Goal: Information Seeking & Learning: Check status

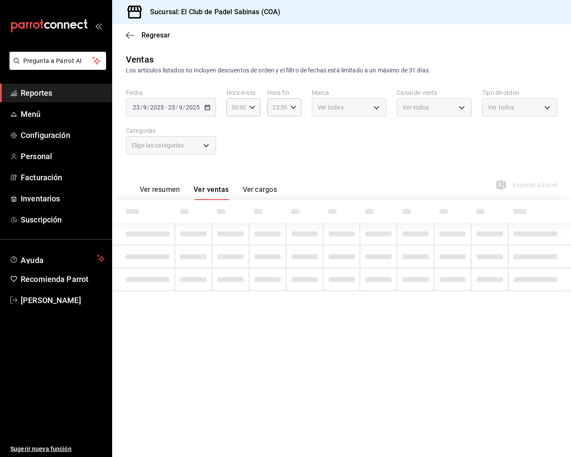
type input "15:00"
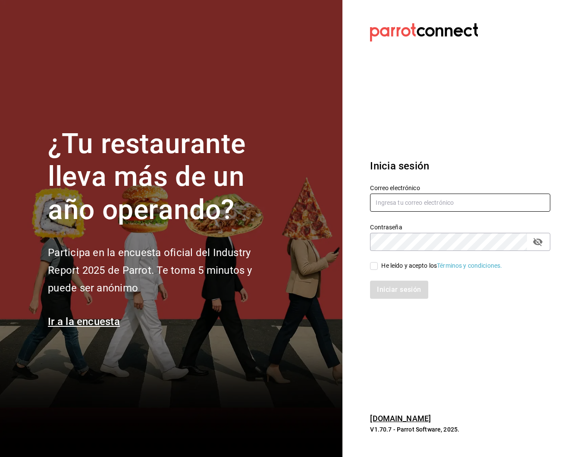
type input "robertagglz@gmail.com"
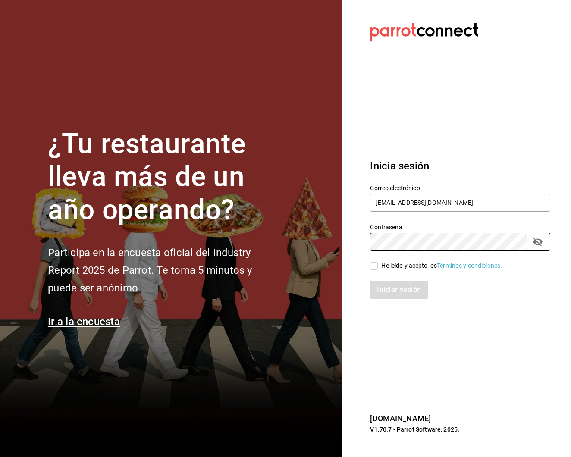
click at [371, 265] on input "He leído y acepto los Términos y condiciones." at bounding box center [374, 266] width 8 height 8
checkbox input "true"
click at [400, 294] on button "Iniciar sesión" at bounding box center [399, 290] width 59 height 18
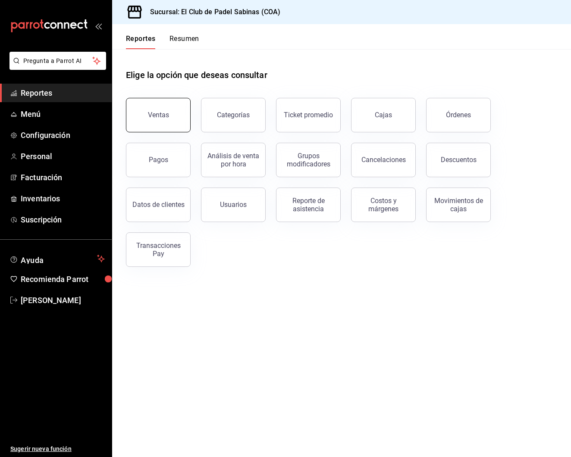
click at [177, 111] on button "Ventas" at bounding box center [158, 115] width 65 height 35
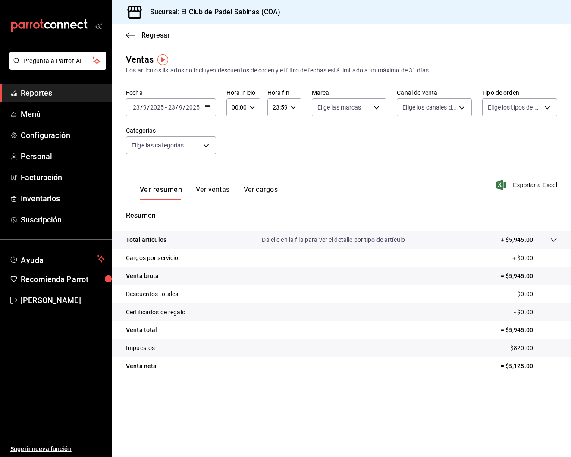
click at [201, 189] on button "Ver ventas" at bounding box center [213, 193] width 34 height 15
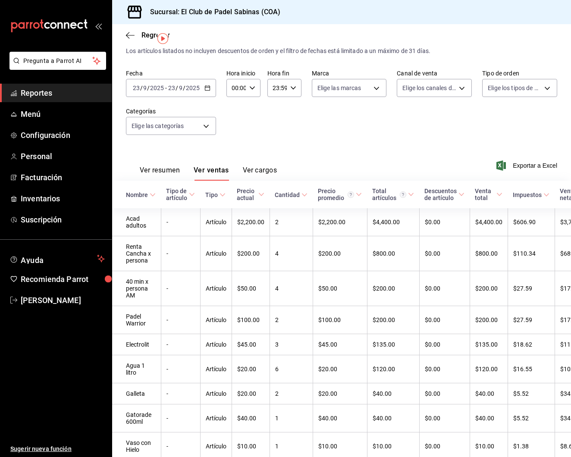
scroll to position [3, 0]
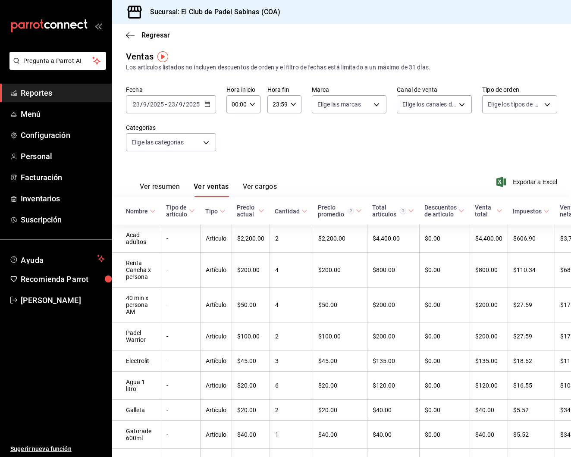
click at [83, 96] on span "Reportes" at bounding box center [63, 93] width 84 height 12
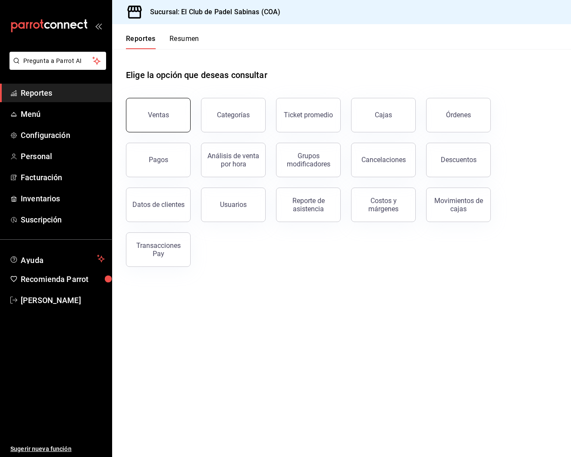
click at [175, 117] on button "Ventas" at bounding box center [158, 115] width 65 height 35
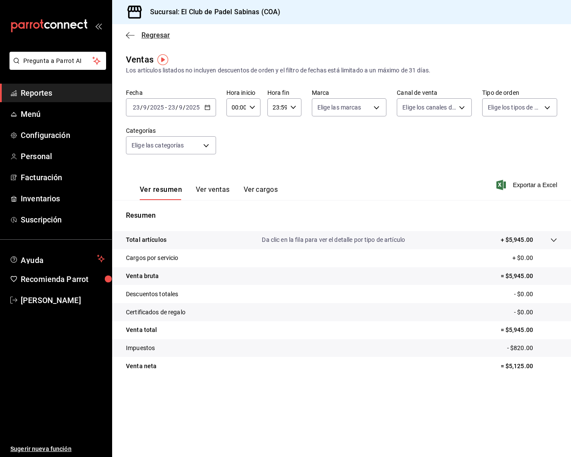
click at [135, 37] on span "Regresar" at bounding box center [148, 35] width 44 height 8
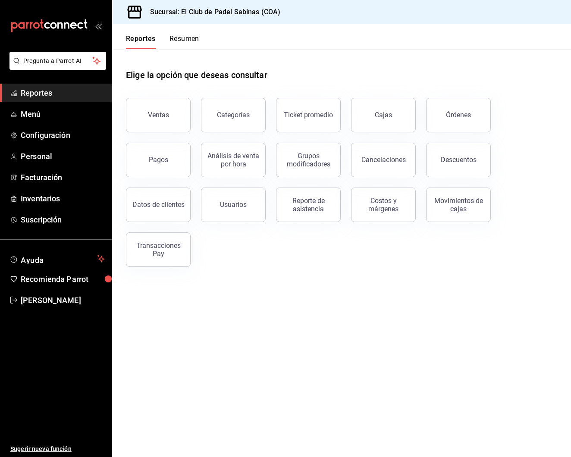
click at [161, 38] on div "Reportes Resumen" at bounding box center [162, 42] width 73 height 15
click at [395, 110] on link "Cajas" at bounding box center [383, 115] width 65 height 35
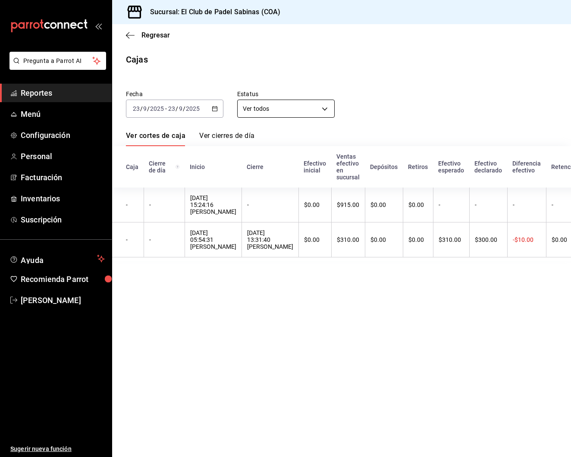
click at [266, 113] on body "Pregunta a Parrot AI Reportes Menú Configuración Personal Facturación Inventari…" at bounding box center [285, 228] width 571 height 457
click at [204, 110] on div at bounding box center [285, 228] width 571 height 457
click at [217, 109] on \(Stroke\) "button" at bounding box center [214, 109] width 5 height 5
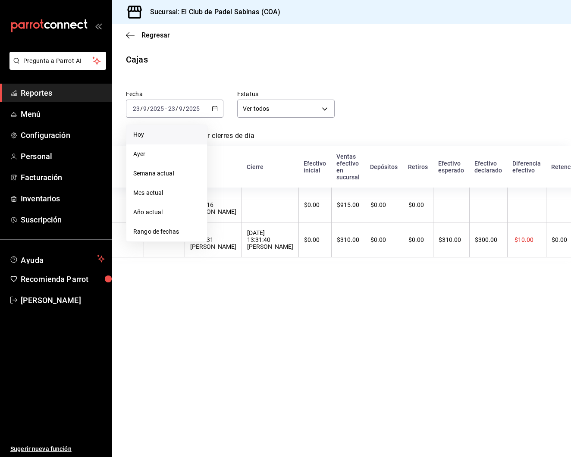
click at [177, 139] on li "Hoy" at bounding box center [166, 134] width 81 height 19
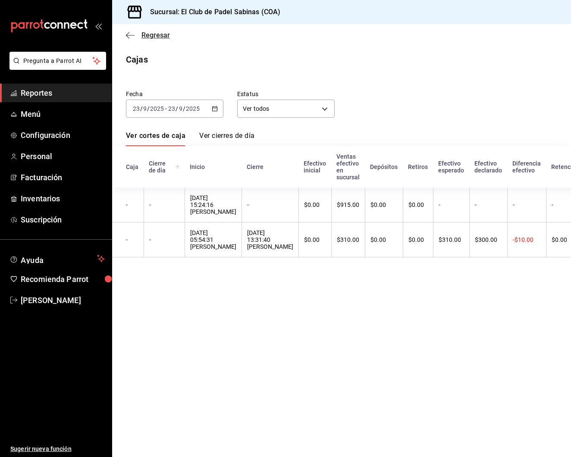
click at [168, 33] on span "Regresar" at bounding box center [156, 35] width 28 height 8
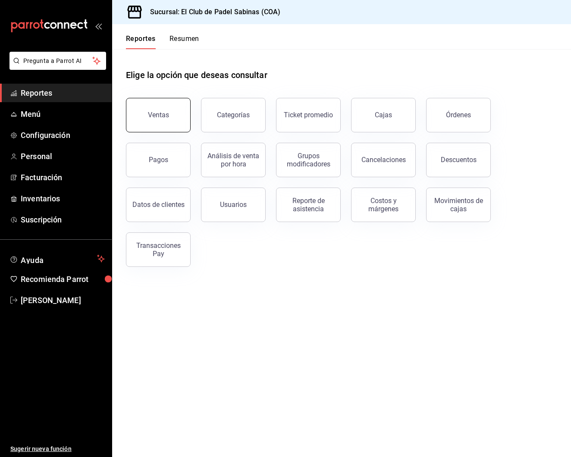
click at [167, 119] on button "Ventas" at bounding box center [158, 115] width 65 height 35
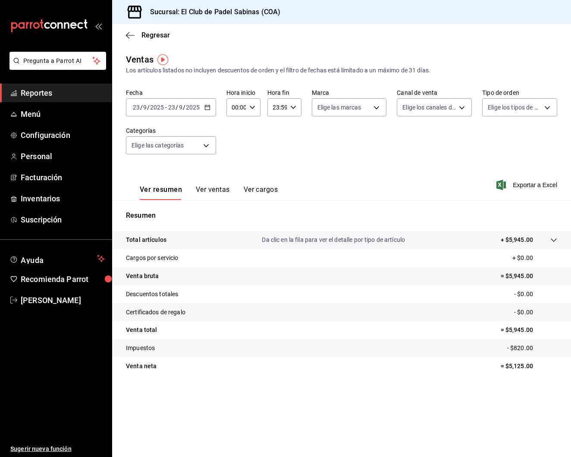
click at [251, 106] on icon "button" at bounding box center [252, 107] width 6 height 6
click at [235, 149] on span "15" at bounding box center [234, 145] width 3 height 7
type input "15:00"
click at [220, 194] on div at bounding box center [285, 228] width 571 height 457
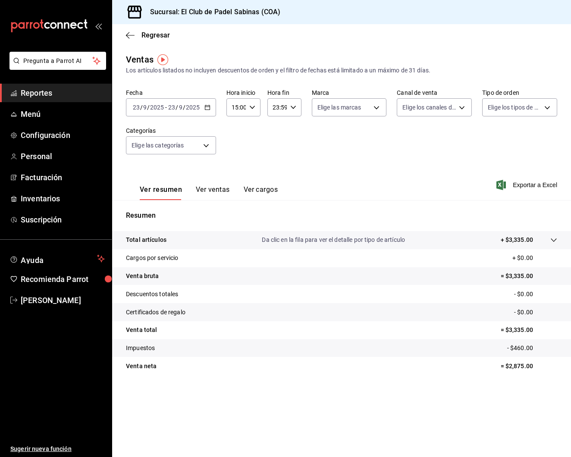
click at [223, 192] on button "Ver ventas" at bounding box center [213, 193] width 34 height 15
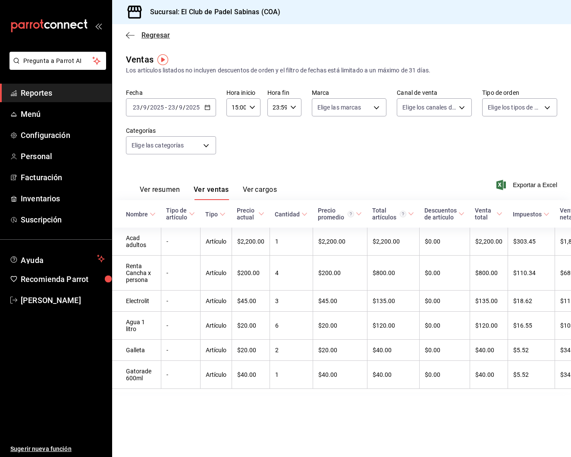
click at [152, 36] on span "Regresar" at bounding box center [156, 35] width 28 height 8
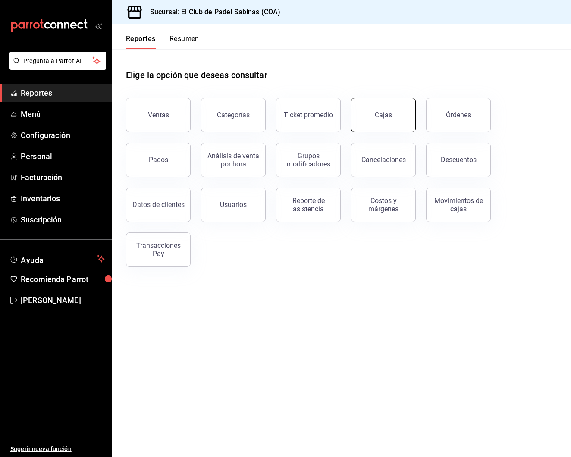
click at [396, 118] on link "Cajas" at bounding box center [383, 115] width 65 height 35
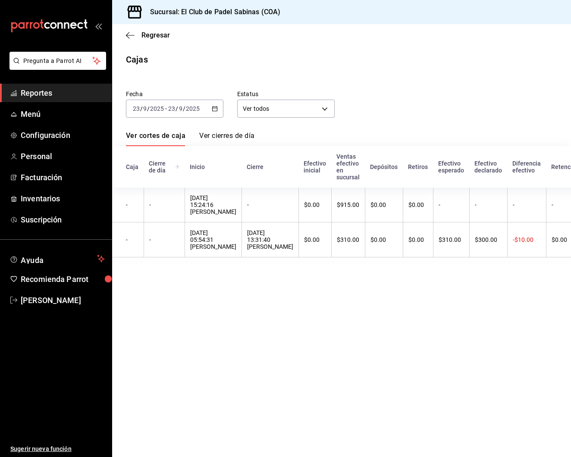
click at [425, 113] on div "Fecha 2025-09-23 23 / 9 / 2025 - 2025-09-23 23 / 9 / 2025 Estatus Ver todos ALL" at bounding box center [334, 96] width 445 height 41
click at [131, 33] on icon "button" at bounding box center [130, 36] width 9 height 8
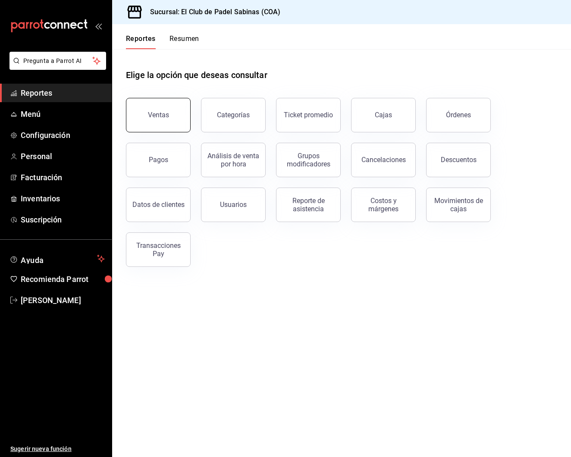
click at [173, 116] on button "Ventas" at bounding box center [158, 115] width 65 height 35
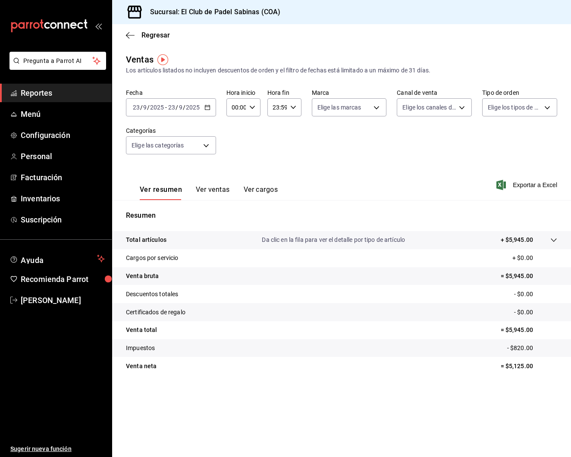
click at [202, 189] on button "Ver ventas" at bounding box center [213, 193] width 34 height 15
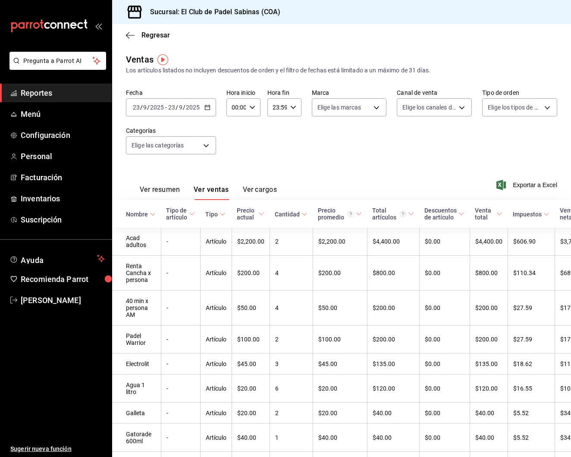
click at [255, 107] on icon "button" at bounding box center [252, 107] width 6 height 6
click at [235, 148] on button "13" at bounding box center [235, 138] width 14 height 17
type input "13:00"
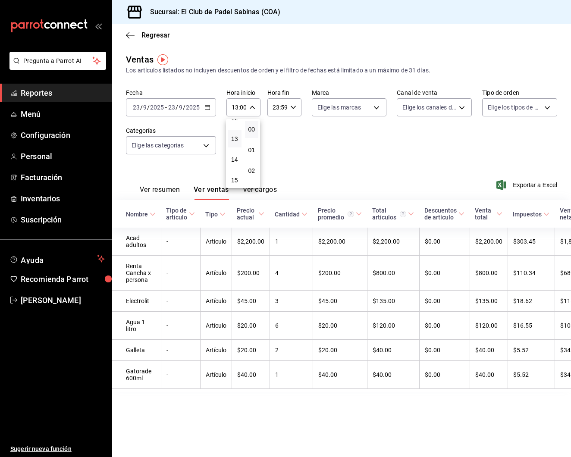
click at [353, 125] on div at bounding box center [285, 228] width 571 height 457
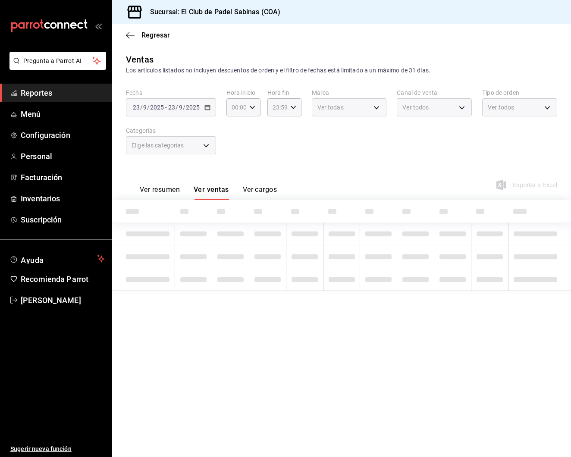
type input "13:00"
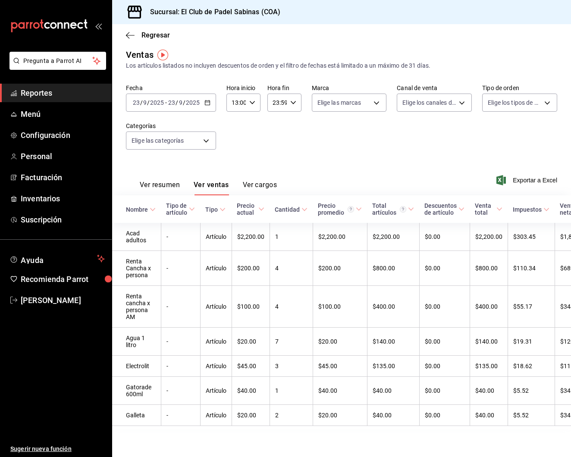
scroll to position [0, 0]
